Goal: Find specific fact: Find contact information

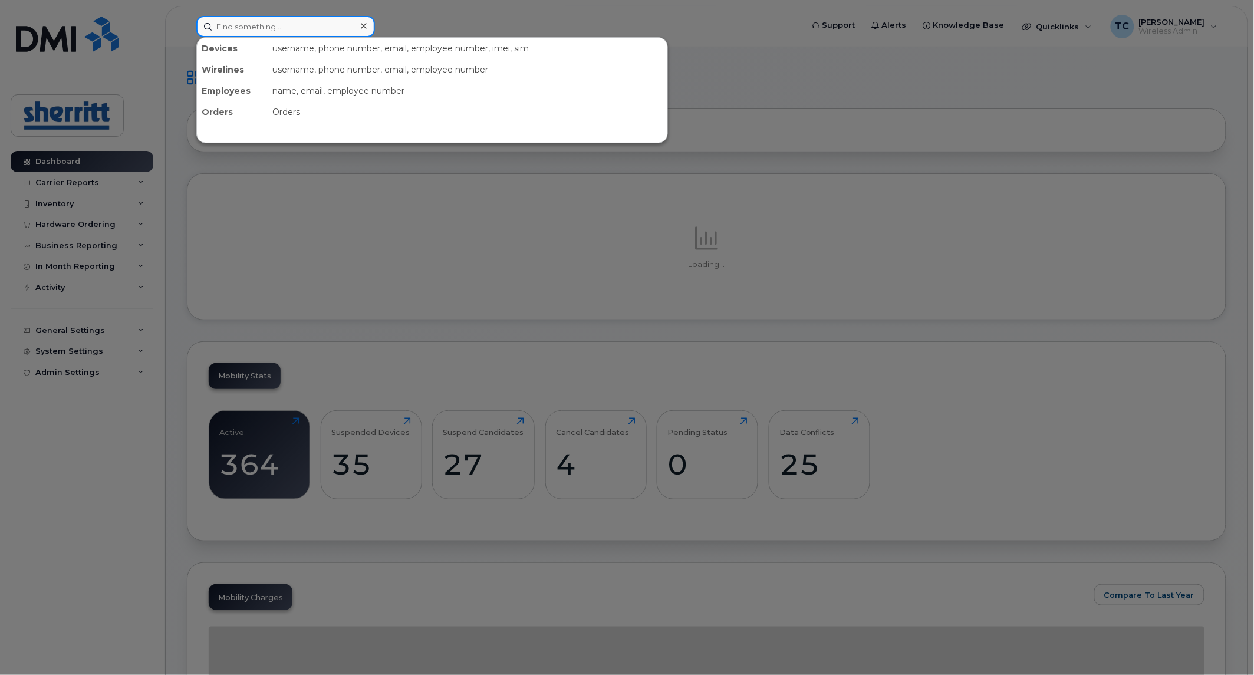
click at [327, 33] on input at bounding box center [285, 26] width 179 height 21
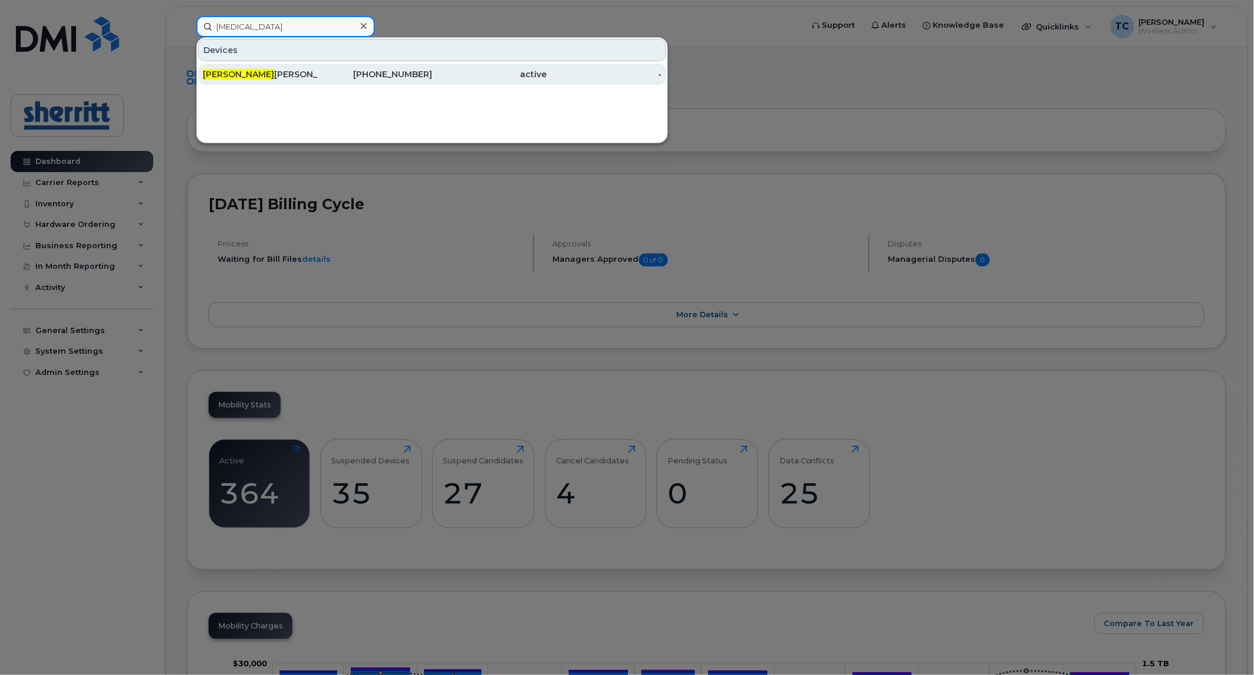
type input "yasmin"
click at [330, 71] on div "647-290-3900" at bounding box center [375, 74] width 115 height 12
